Goal: Information Seeking & Learning: Learn about a topic

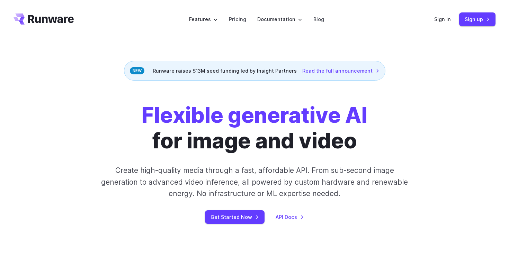
click at [248, 137] on h1 "Flexible generative AI for image and video" at bounding box center [255, 128] width 226 height 51
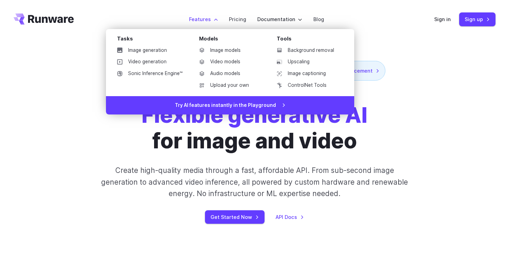
click at [207, 21] on label "Features" at bounding box center [203, 19] width 29 height 8
click at [209, 40] on div "Models" at bounding box center [232, 40] width 67 height 11
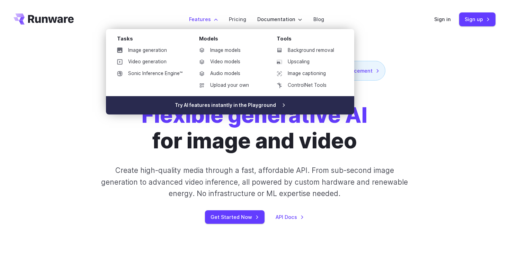
click at [228, 107] on link "Try AI features instantly in the Playground" at bounding box center [230, 105] width 248 height 19
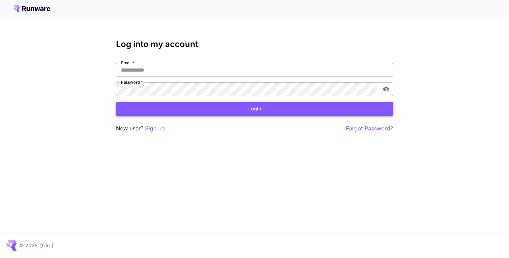
type input "**********"
click at [210, 111] on button "Login" at bounding box center [254, 109] width 277 height 14
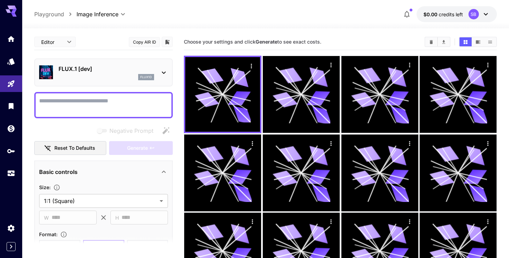
click at [158, 68] on div "FLUX.1 [dev] flux1d" at bounding box center [103, 72] width 129 height 21
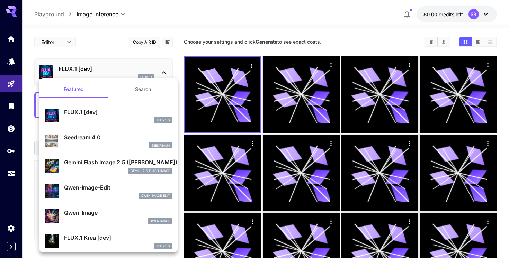
click at [209, 8] on div at bounding box center [254, 129] width 509 height 258
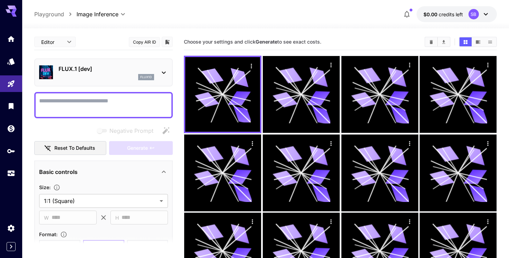
click at [17, 7] on div at bounding box center [11, 8] width 22 height 17
click at [12, 11] on icon at bounding box center [11, 11] width 11 height 11
click at [9, 41] on icon "Home" at bounding box center [12, 37] width 8 height 8
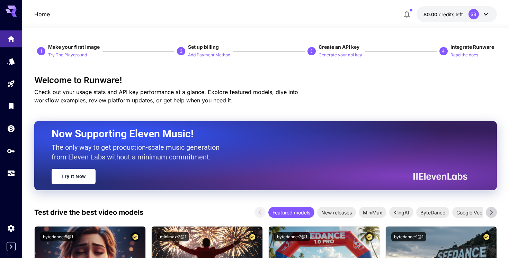
click at [492, 211] on icon at bounding box center [491, 213] width 10 height 10
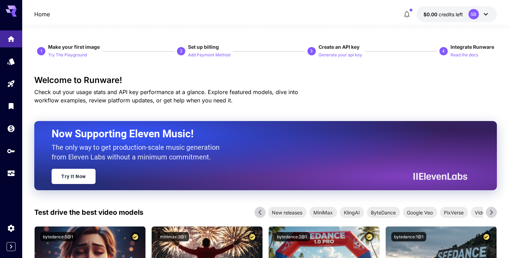
click at [491, 213] on icon at bounding box center [491, 213] width 10 height 10
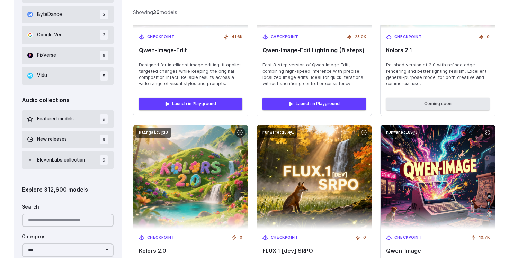
scroll to position [695, 0]
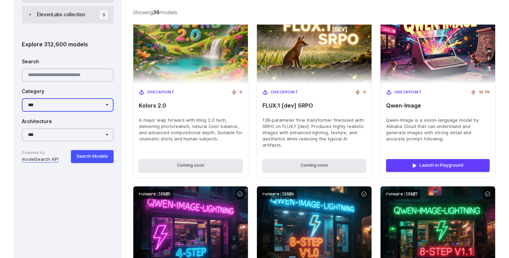
click at [104, 103] on select "**********" at bounding box center [68, 105] width 92 height 14
click at [105, 110] on select "**********" at bounding box center [68, 105] width 92 height 14
click at [71, 101] on select "**********" at bounding box center [68, 105] width 92 height 14
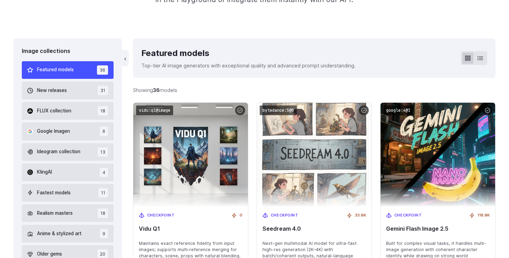
scroll to position [165, 0]
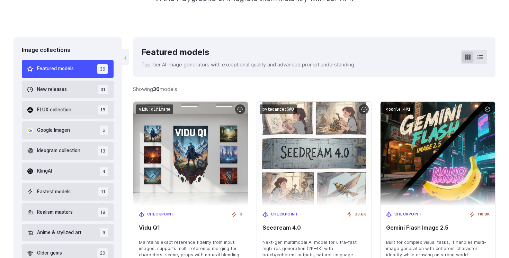
click at [485, 46] on div "‹ Featured models Top-tier AI image generators with exceptional quality and adv…" at bounding box center [314, 56] width 363 height 39
click at [483, 58] on button at bounding box center [480, 57] width 11 height 11
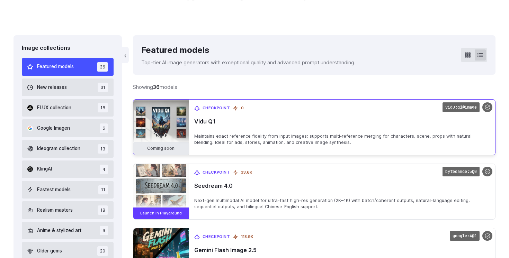
scroll to position [167, 0]
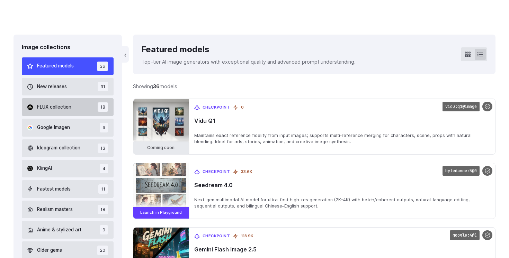
click at [86, 110] on button "FLUX collection 18" at bounding box center [68, 107] width 92 height 18
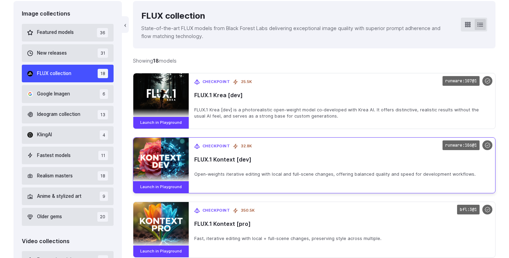
scroll to position [129, 0]
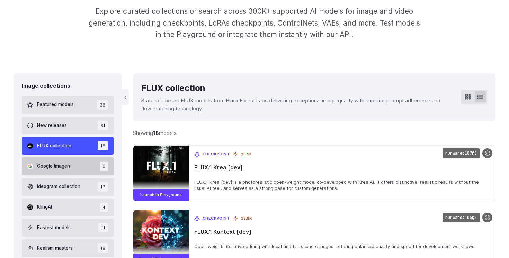
click at [77, 165] on button "Google Imagen 6" at bounding box center [68, 167] width 92 height 18
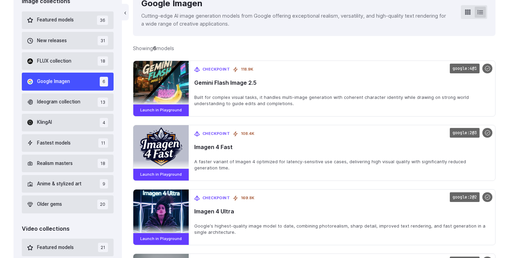
scroll to position [111, 0]
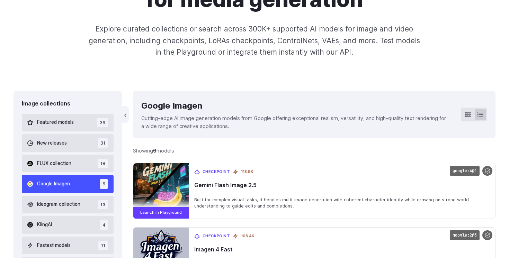
click at [120, 65] on div "Explore AI models for media generation Explore curated collections or search ac…" at bounding box center [254, 9] width 509 height 163
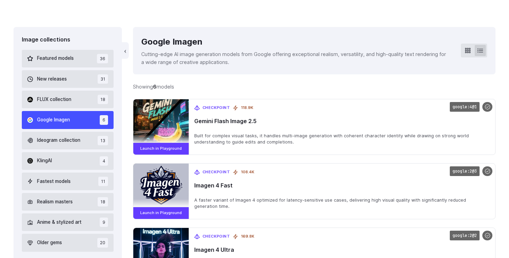
scroll to position [200, 0]
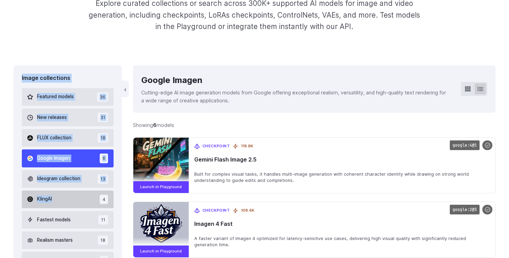
drag, startPoint x: 21, startPoint y: 76, endPoint x: 65, endPoint y: 205, distance: 135.9
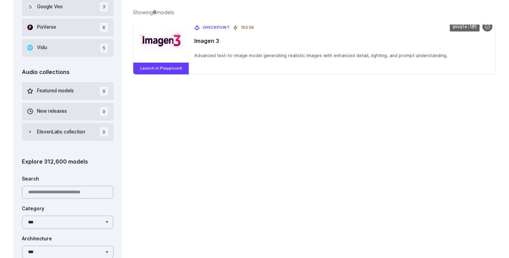
scroll to position [620, 0]
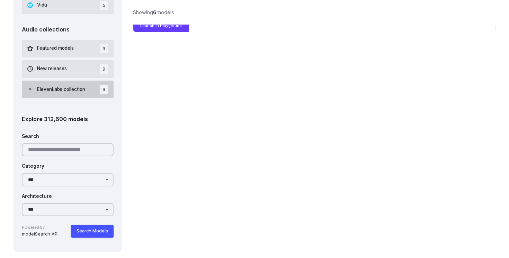
click at [113, 95] on button "ElevenLabs collection 9" at bounding box center [68, 90] width 92 height 18
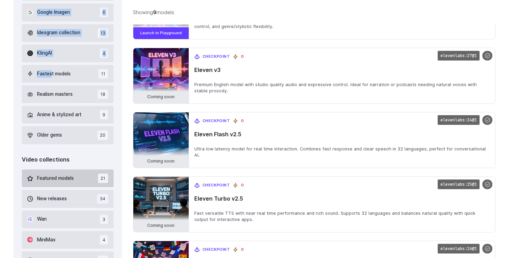
scroll to position [525, 0]
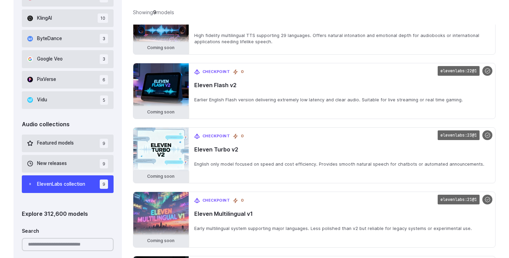
click at [114, 197] on div "Image collections Featured models 36 New releases 31 FLUX collection 18 Google …" at bounding box center [68, 12] width 108 height 670
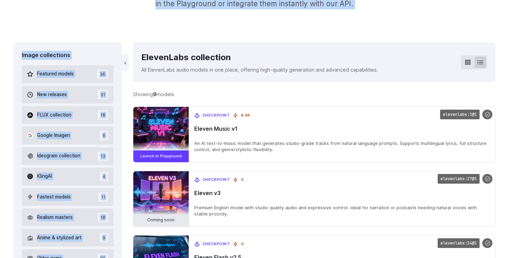
scroll to position [0, 0]
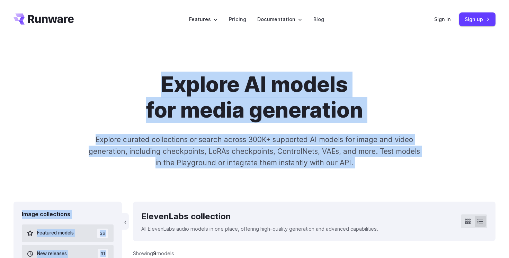
drag, startPoint x: 120, startPoint y: 196, endPoint x: 59, endPoint y: 181, distance: 63.3
click at [59, 181] on div "Explore AI models for media generation Explore curated collections or search ac…" at bounding box center [254, 120] width 509 height 163
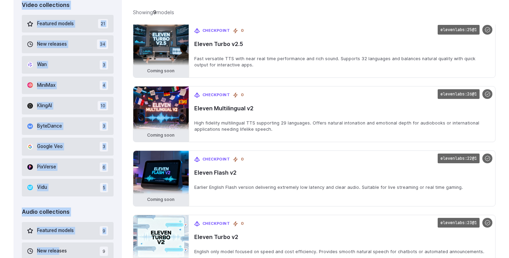
scroll to position [505, 0]
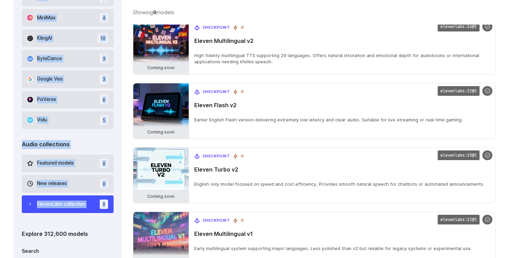
drag, startPoint x: 17, startPoint y: 197, endPoint x: 110, endPoint y: 204, distance: 92.7
copy div "Image collections Featured models 36 New releases 31 FLUX collection 18 Google …"
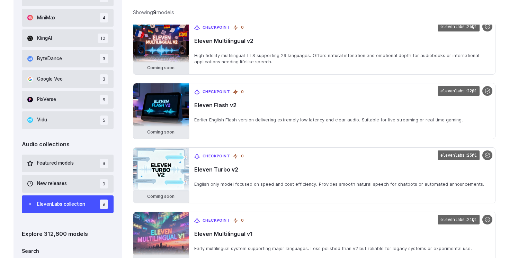
click at [9, 180] on div "Image collections Featured models 36 New releases 31 FLUX collection 18 Google …" at bounding box center [254, 32] width 499 height 670
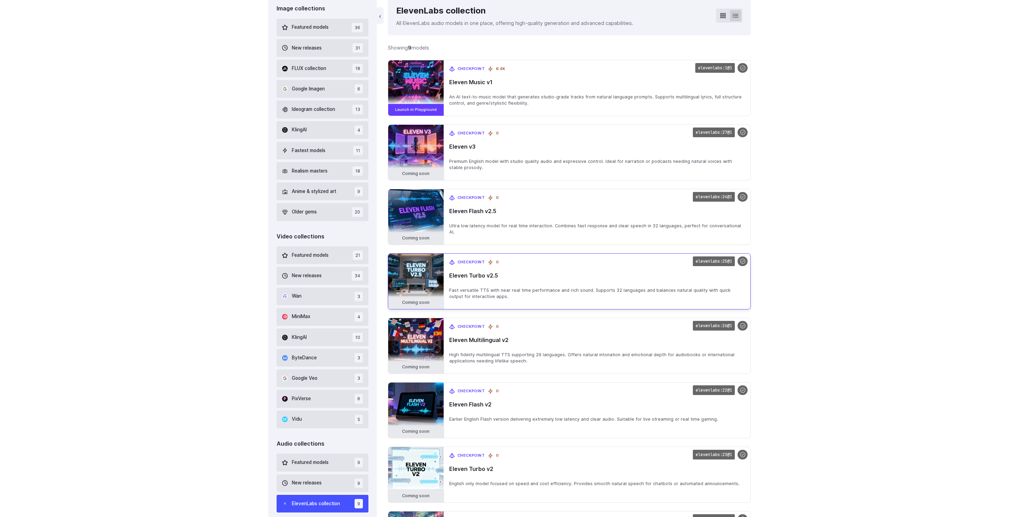
scroll to position [225, 0]
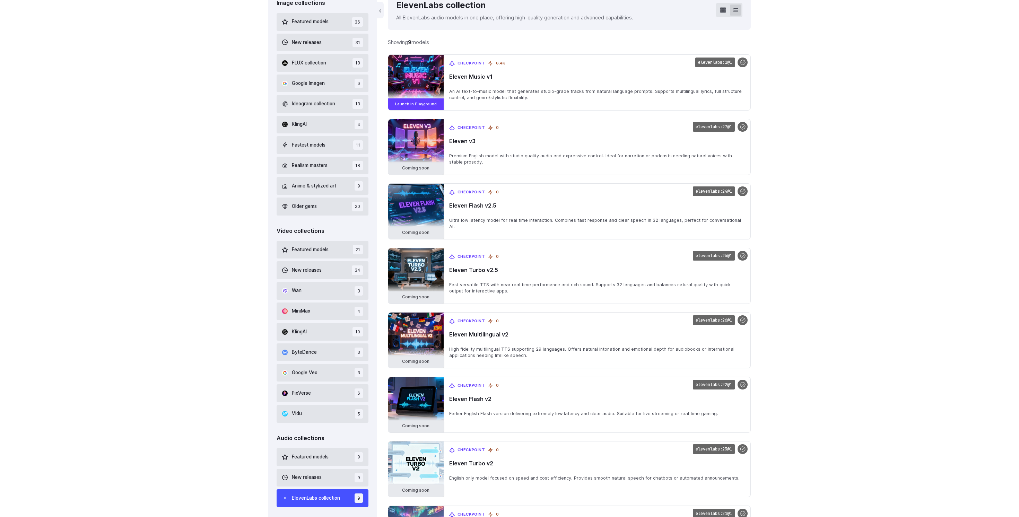
click at [140, 258] on div "Image collections Featured models 36 New releases 31 FLUX collection 18 Google …" at bounding box center [509, 325] width 1019 height 670
click at [219, 228] on div "Image collections Featured models 36 New releases 31 FLUX collection 18 Google …" at bounding box center [509, 325] width 1019 height 670
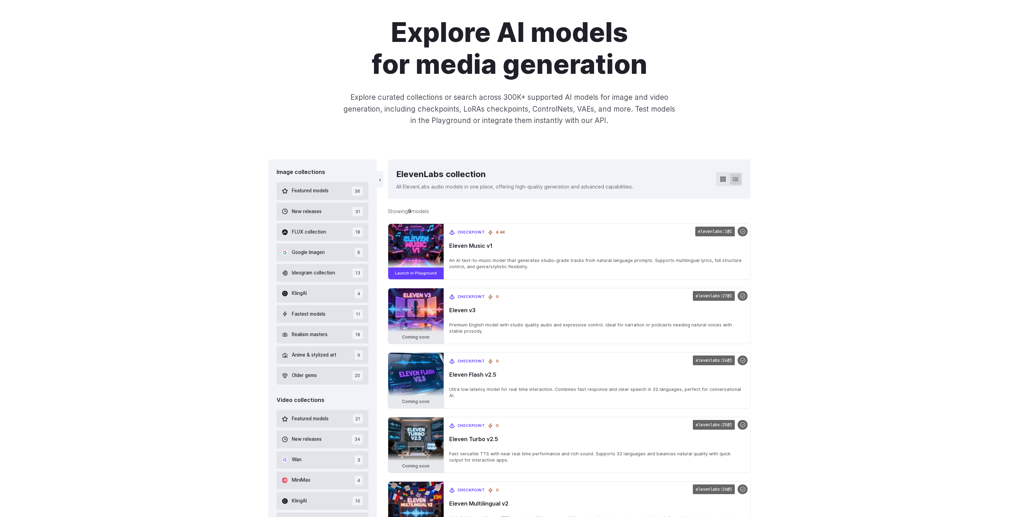
scroll to position [31, 0]
